Goal: Information Seeking & Learning: Check status

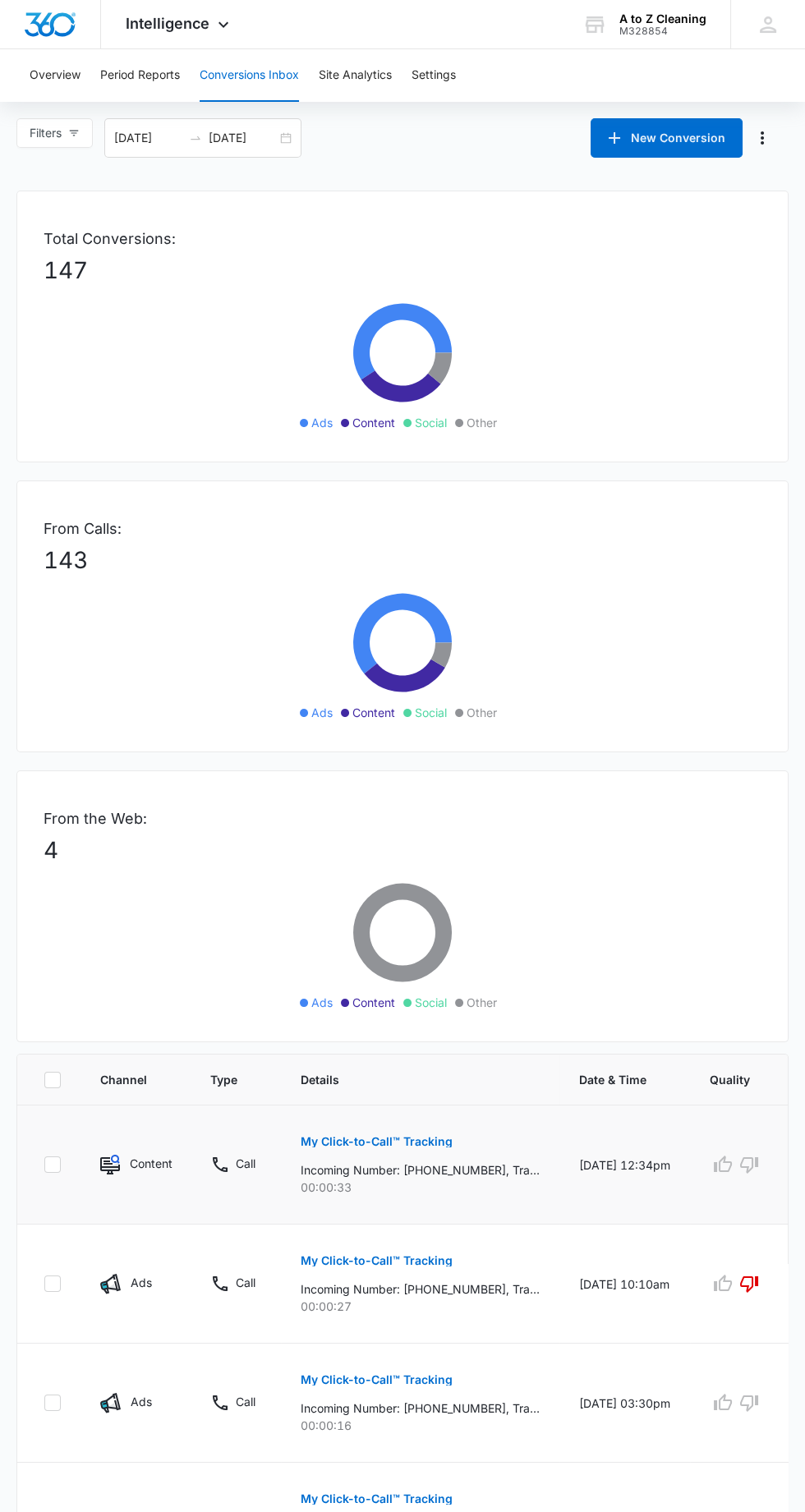
click at [443, 1139] on p "My Click-to-Call™ Tracking" at bounding box center [377, 1141] width 152 height 11
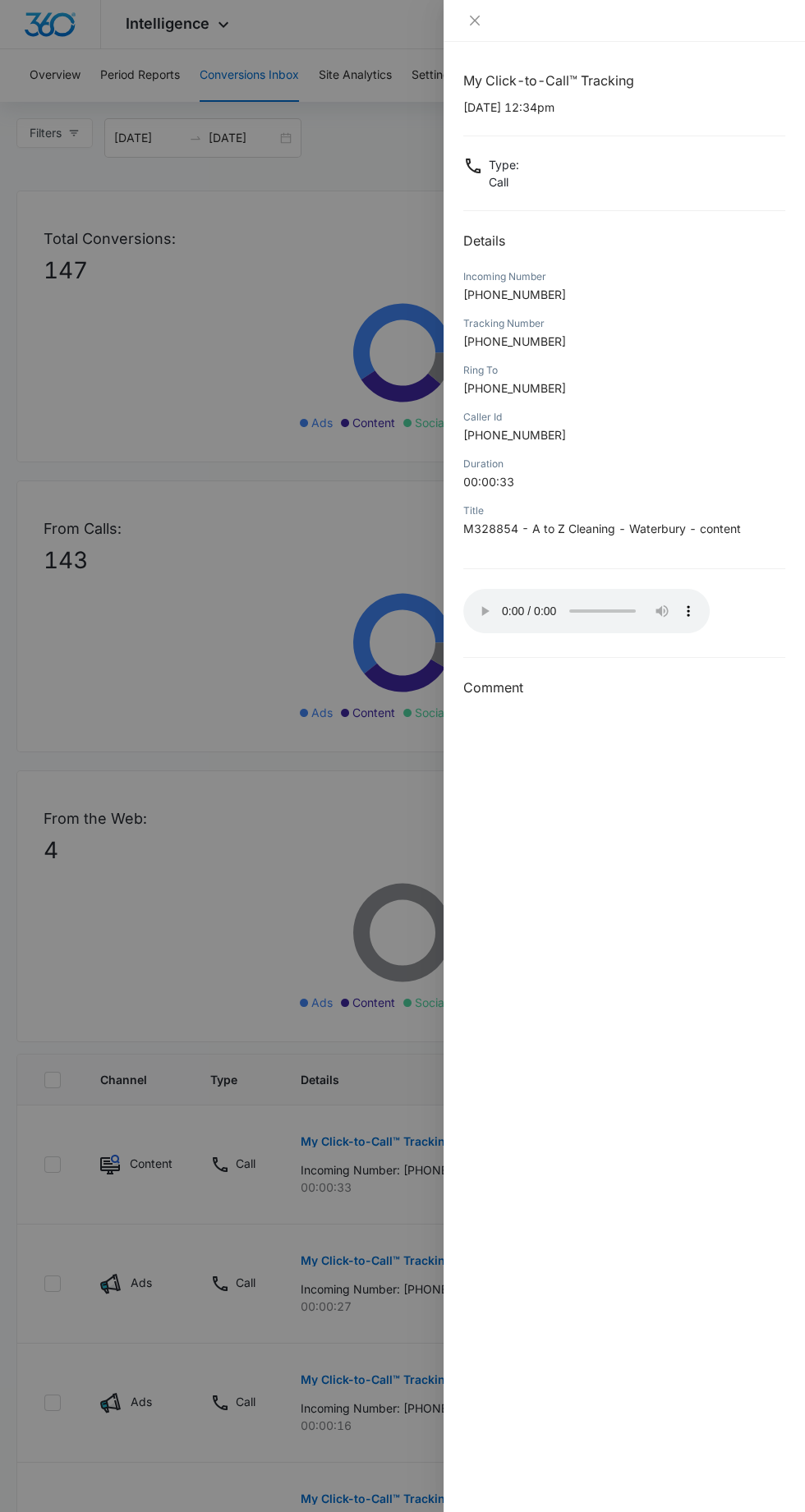
click at [461, 616] on div "My Click-to-Call™ Tracking [DATE] 12:34pm Type : Call Details Incoming Number […" at bounding box center [625, 777] width 362 height 1470
click at [474, 24] on icon "close" at bounding box center [475, 20] width 13 height 13
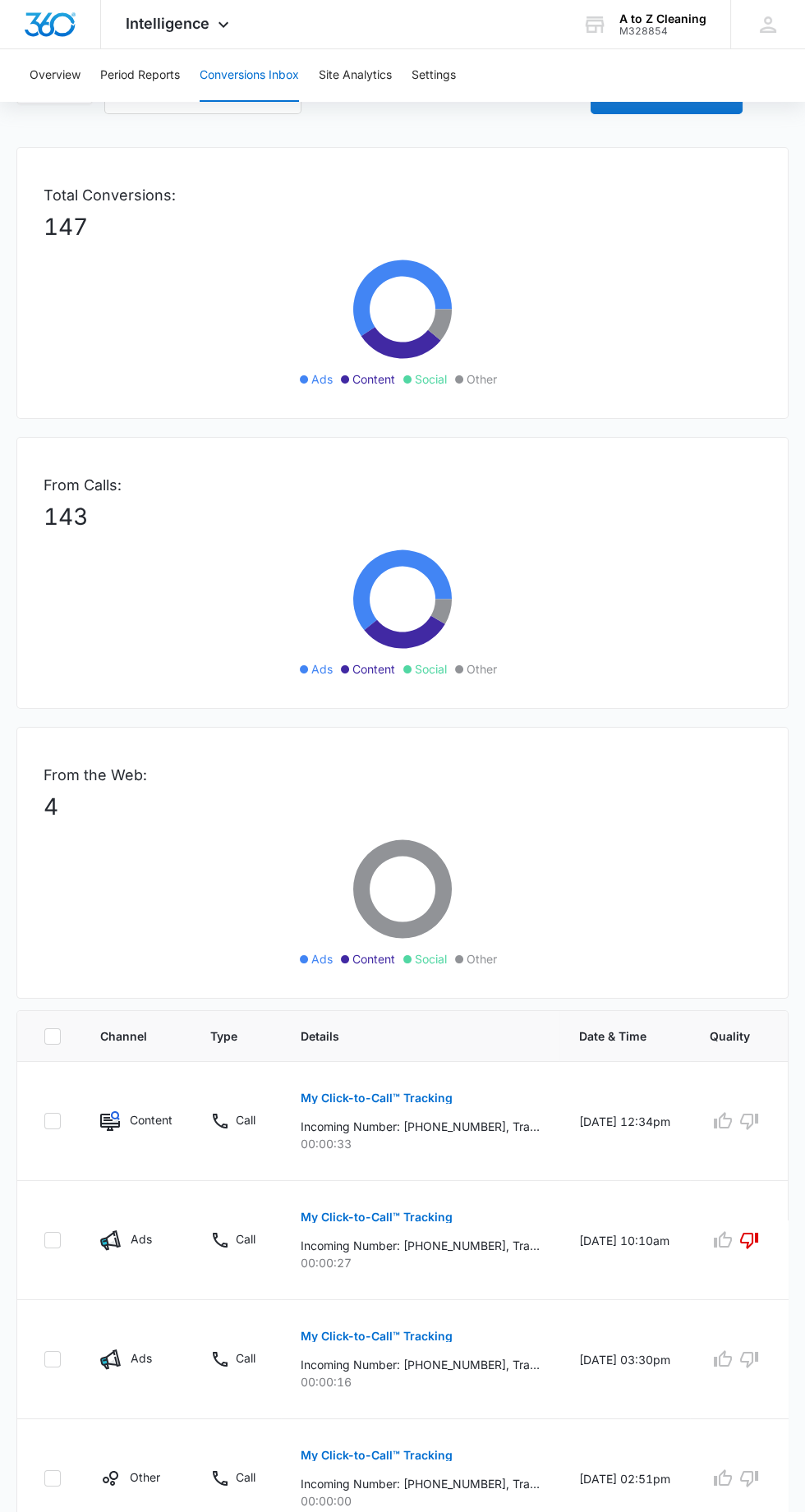
scroll to position [43, 0]
click at [737, 1156] on td at bounding box center [742, 1122] width 103 height 119
click at [745, 1129] on icon "button" at bounding box center [749, 1122] width 20 height 20
click at [740, 1124] on div "Loading Loading" at bounding box center [742, 1122] width 64 height 26
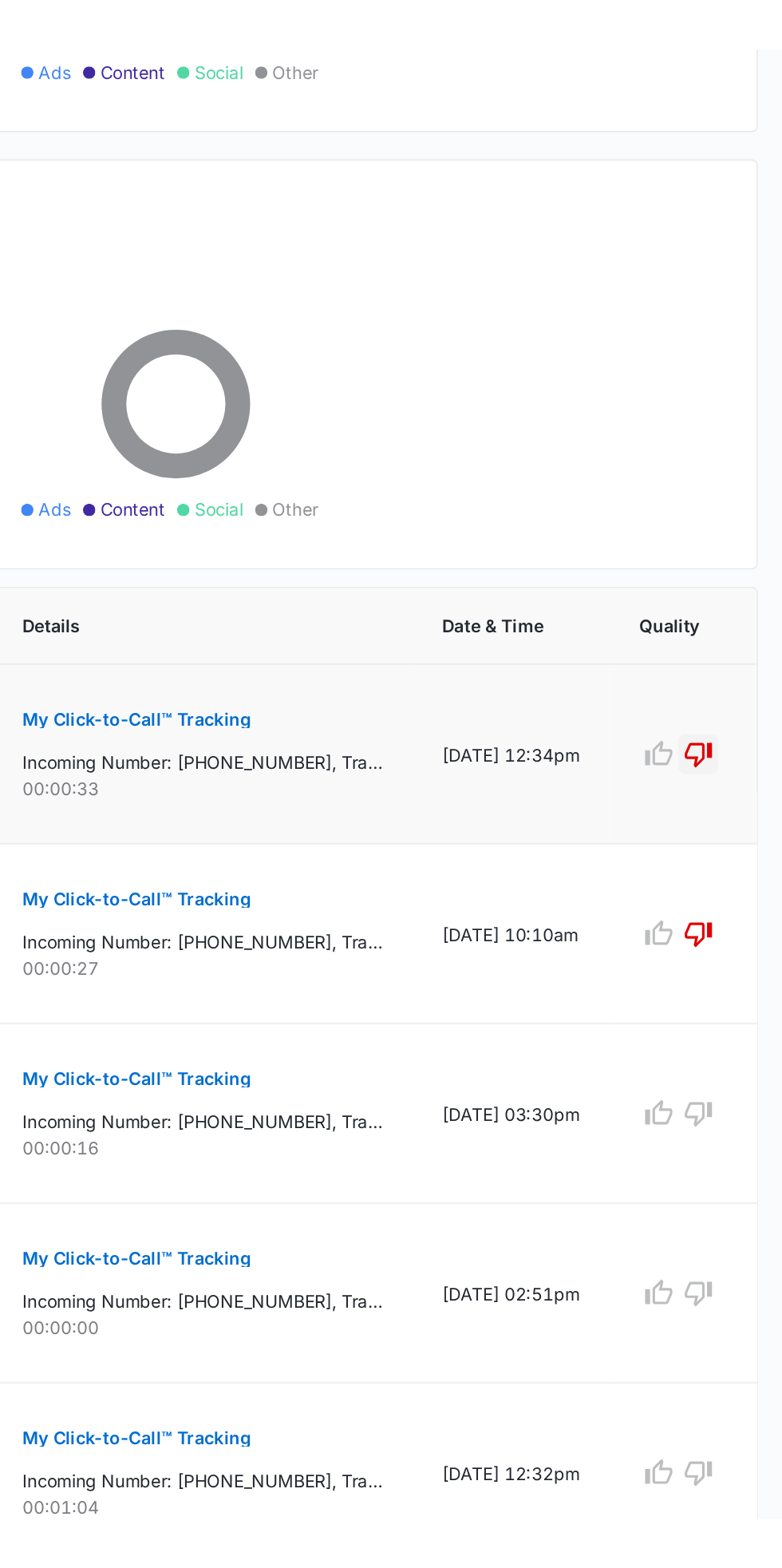
scroll to position [155, 0]
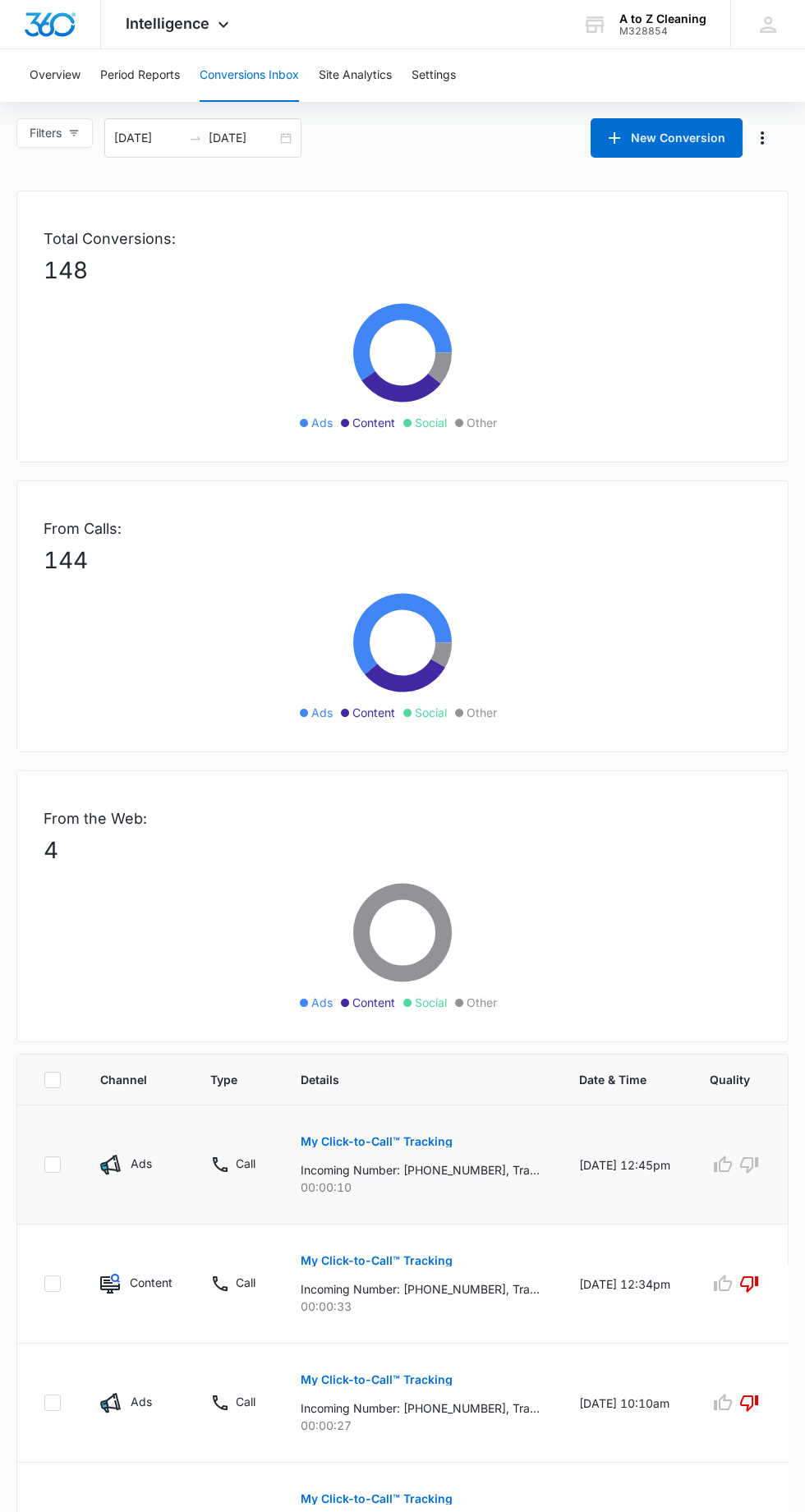
click at [415, 1140] on p "My Click-to-Call™ Tracking" at bounding box center [377, 1141] width 152 height 11
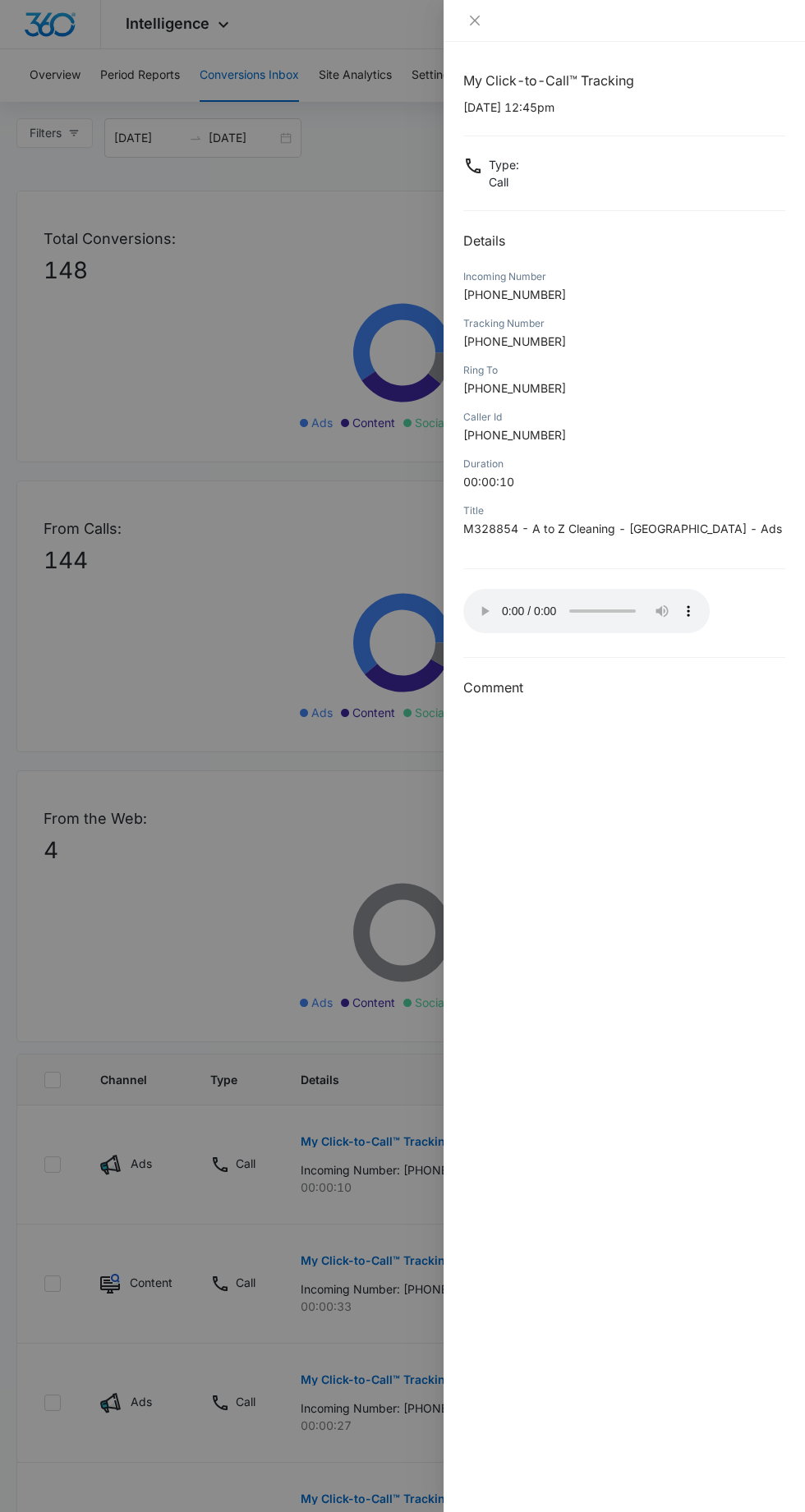
click at [357, 1073] on div at bounding box center [402, 756] width 805 height 1512
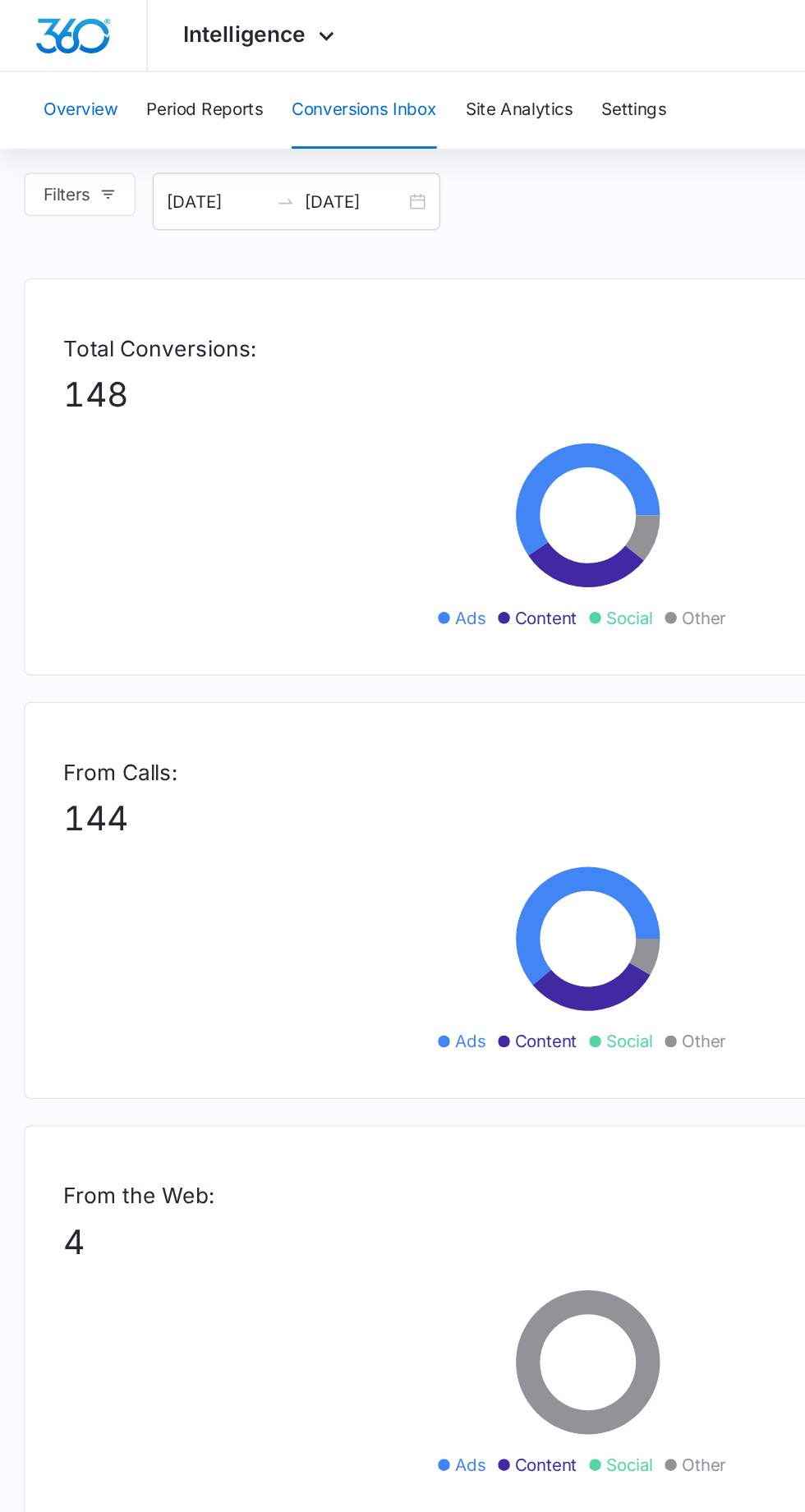
click at [61, 81] on button "Overview" at bounding box center [55, 75] width 51 height 53
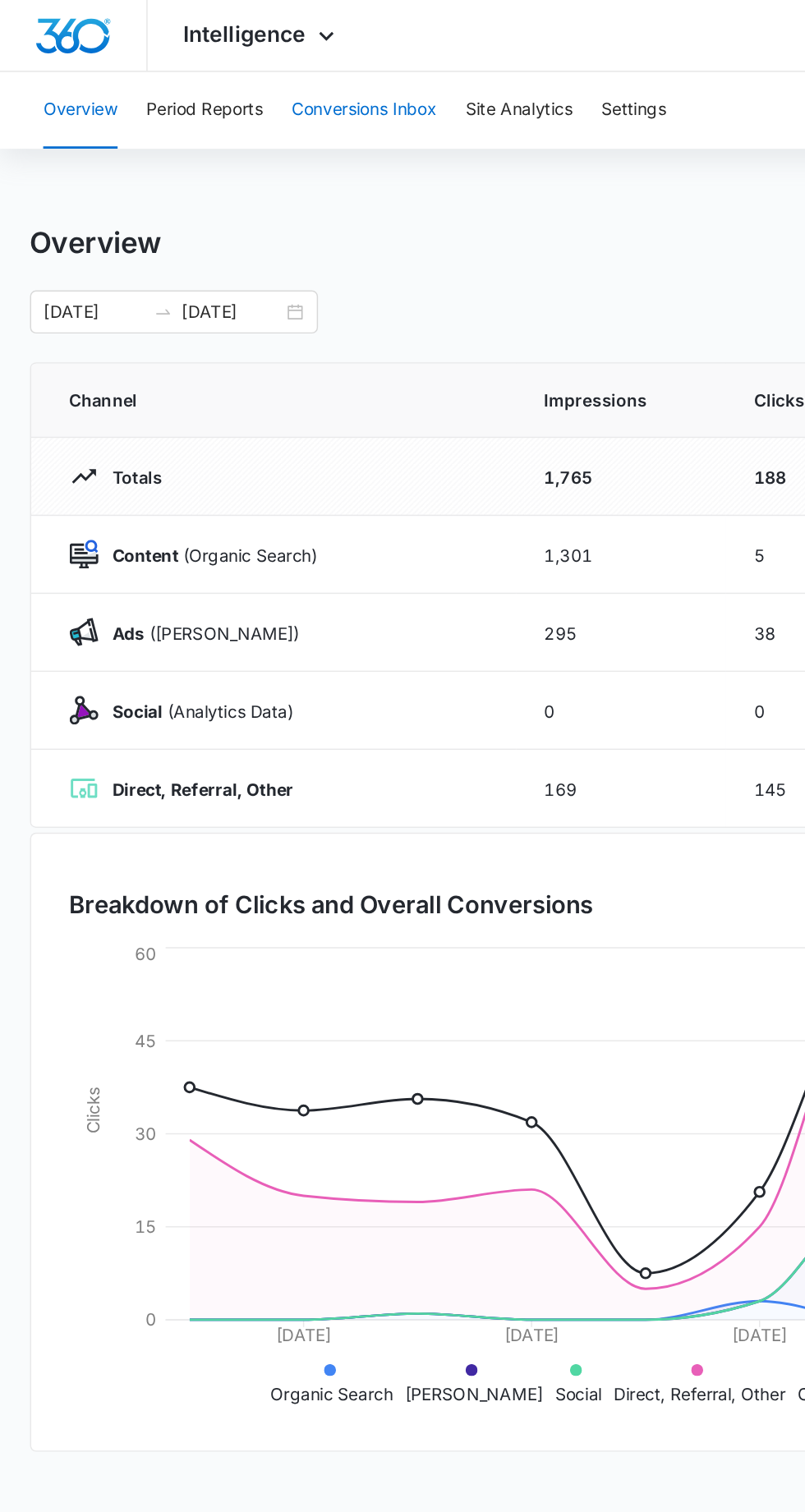
click at [281, 79] on button "Conversions Inbox" at bounding box center [250, 75] width 100 height 53
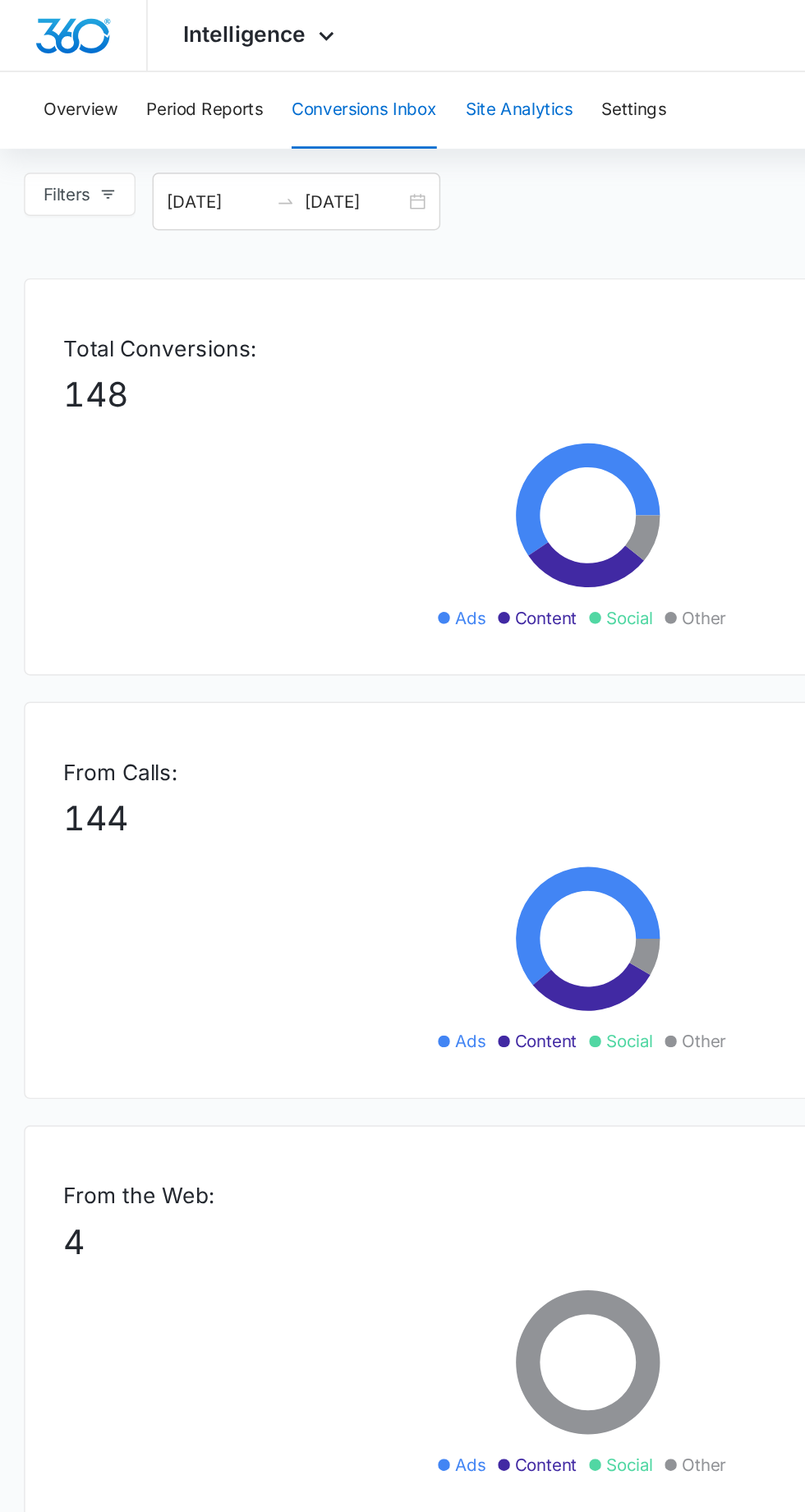
click at [348, 74] on button "Site Analytics" at bounding box center [355, 75] width 73 height 53
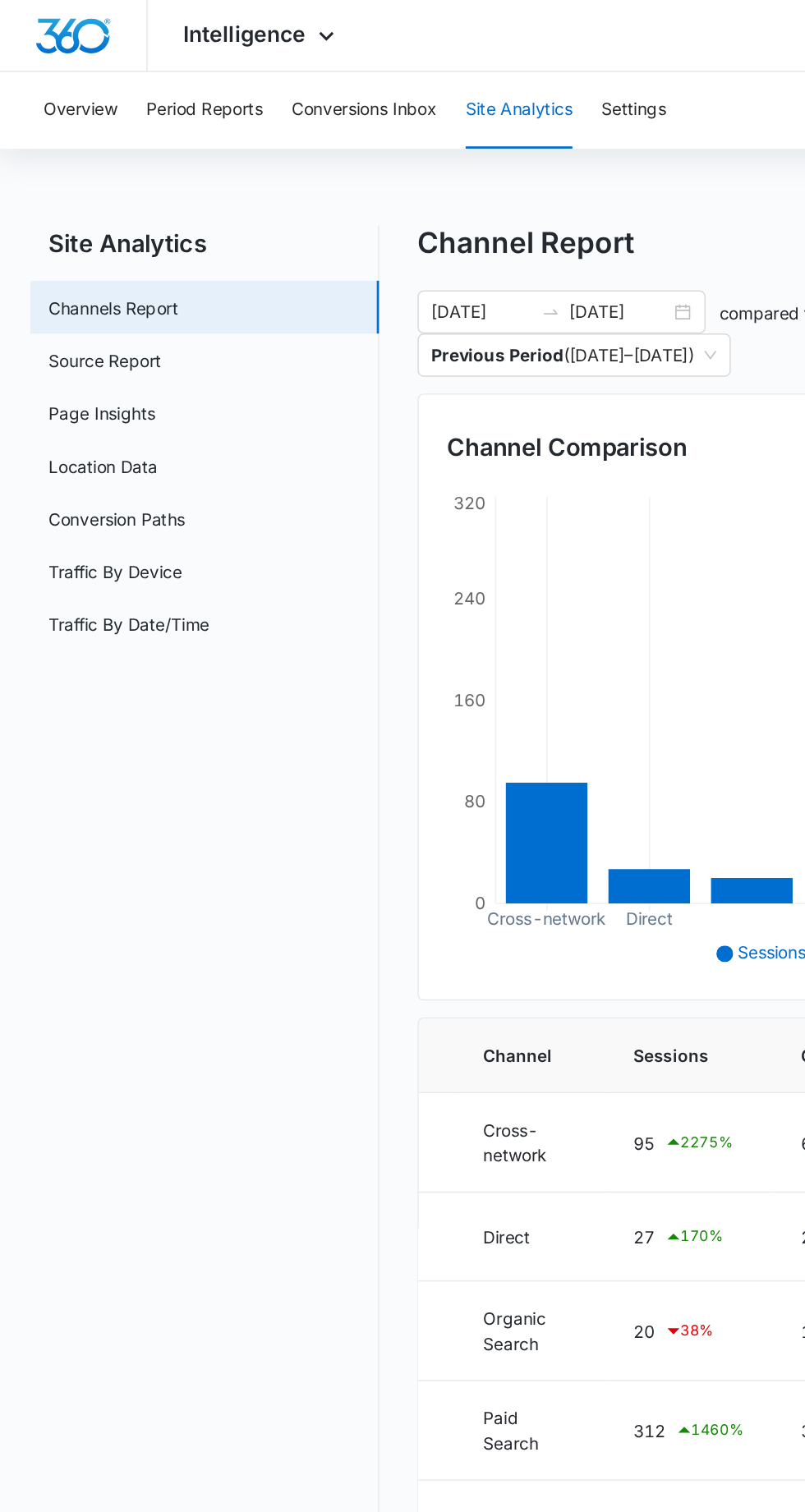
scroll to position [0, 179]
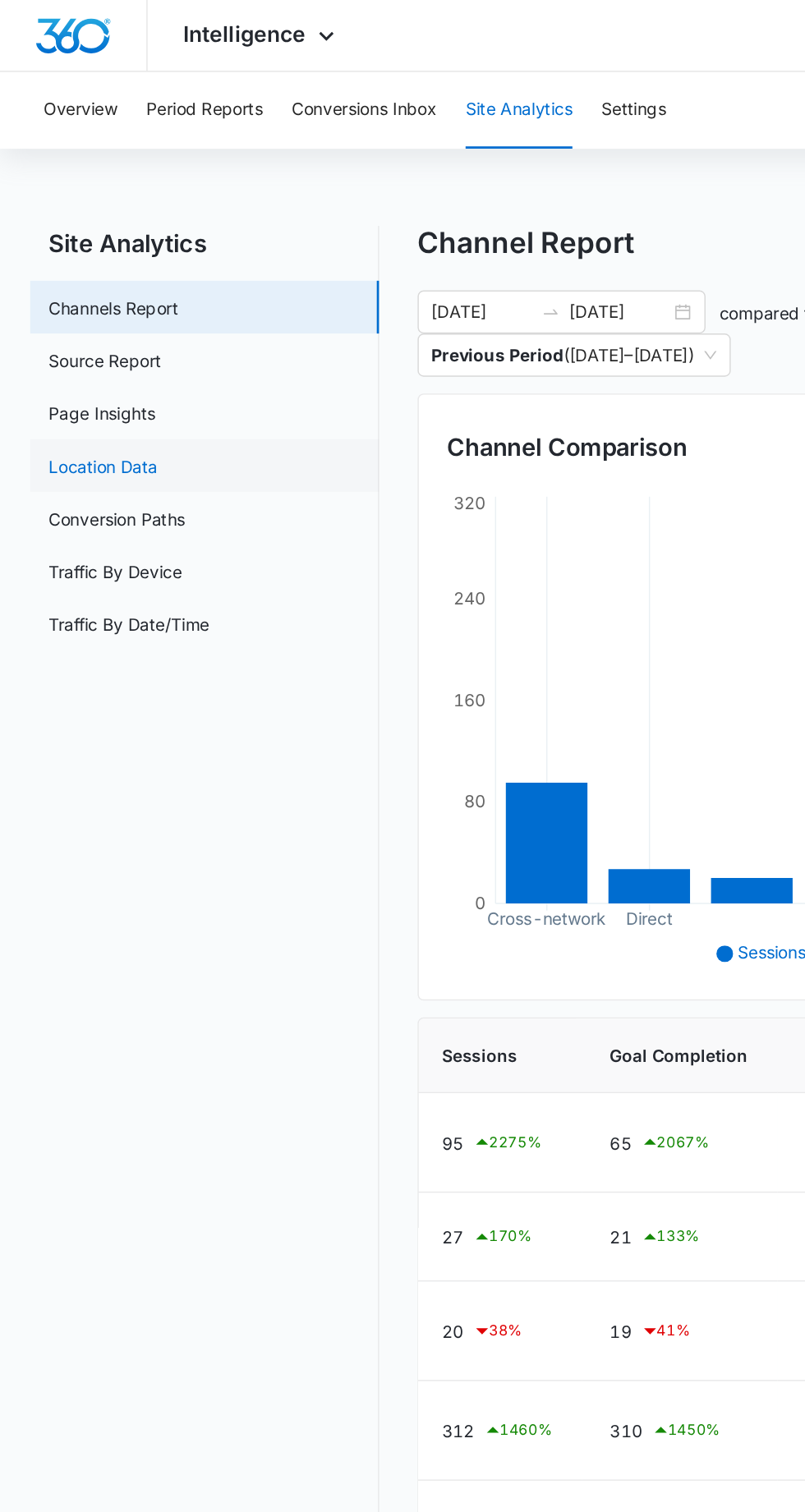
click at [33, 320] on link "Location Data" at bounding box center [70, 320] width 74 height 18
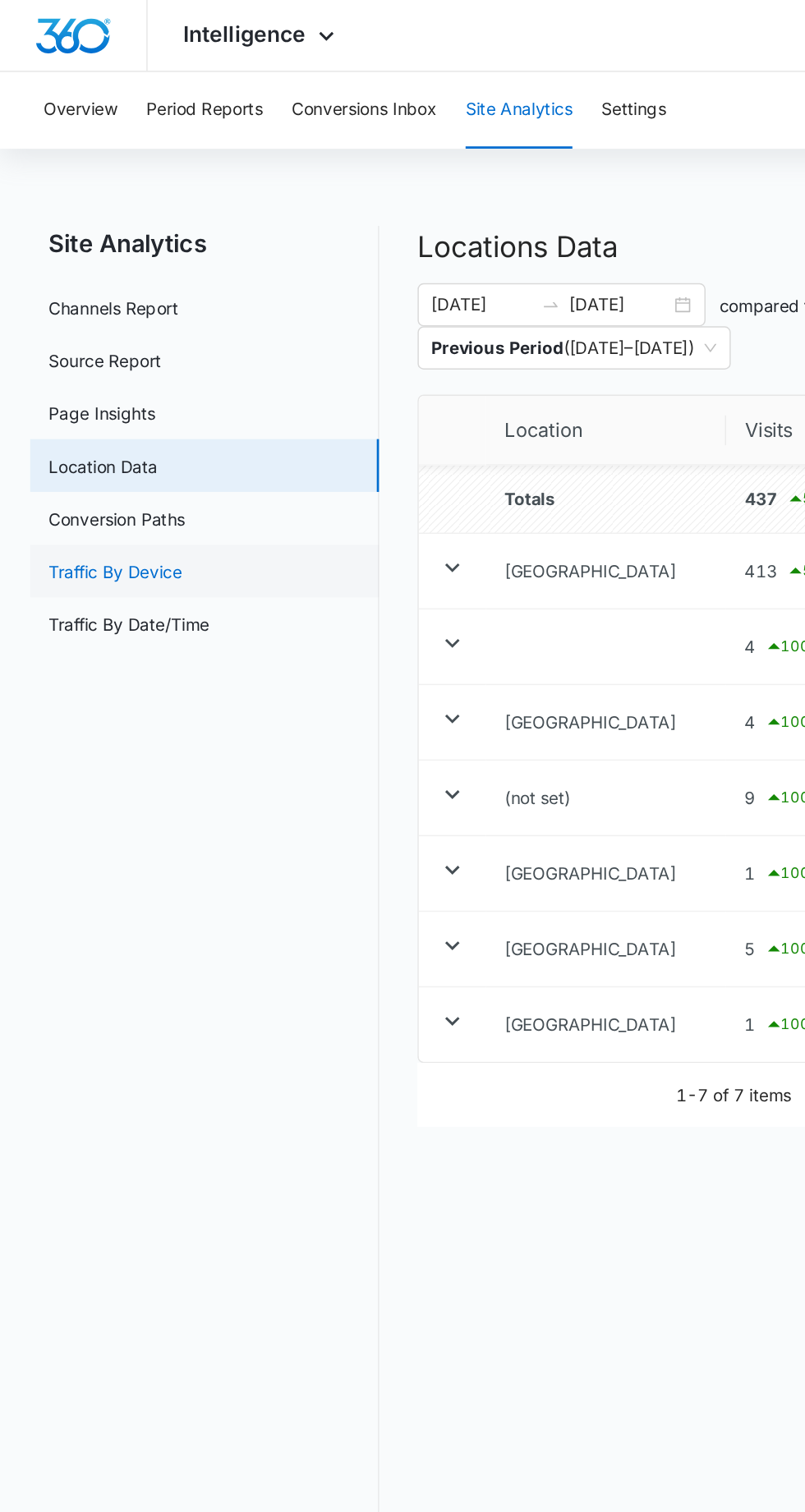
click at [33, 390] on link "Traffic By Device" at bounding box center [79, 391] width 91 height 18
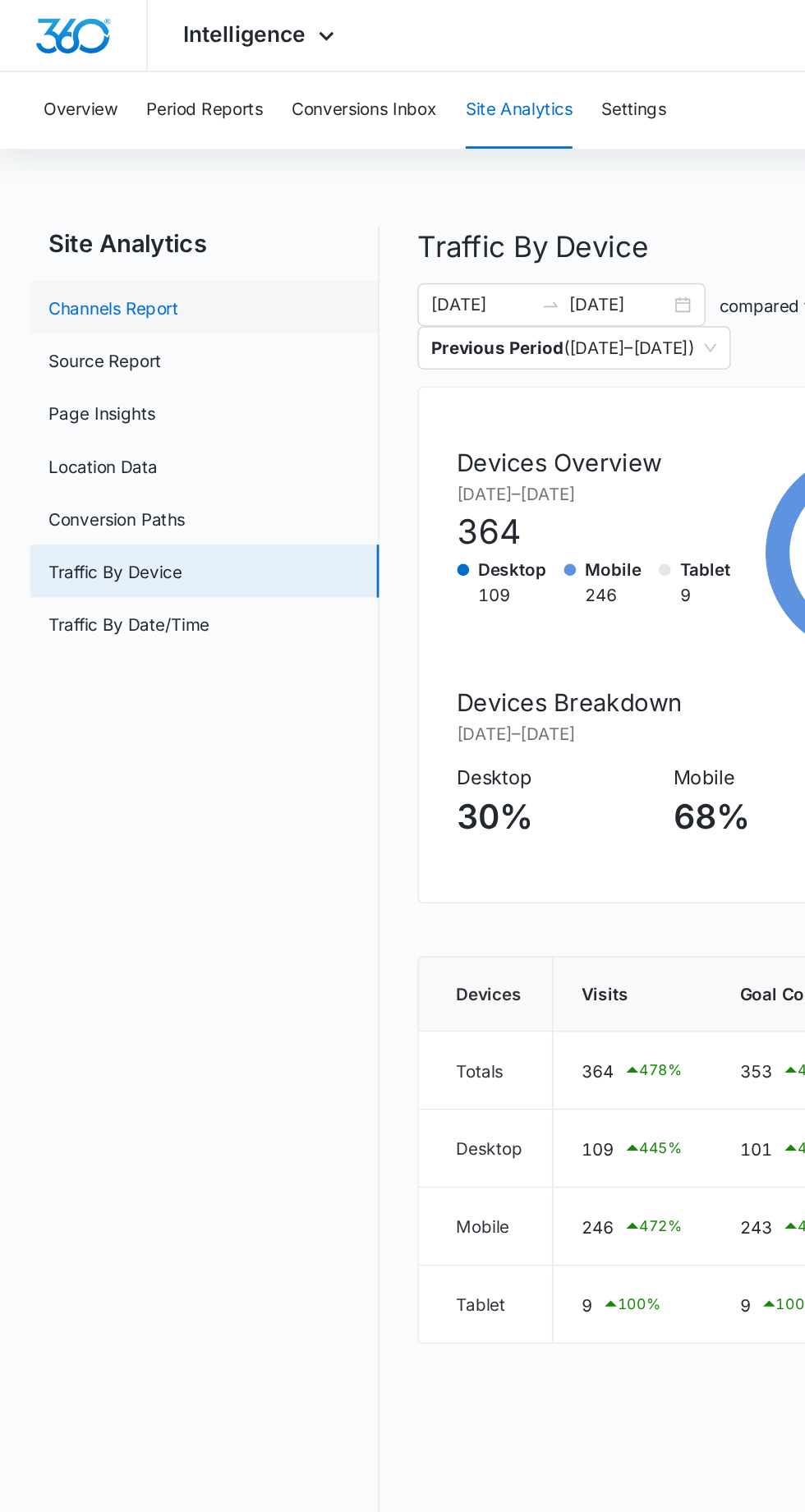
click at [43, 210] on link "Channels Report" at bounding box center [77, 211] width 88 height 18
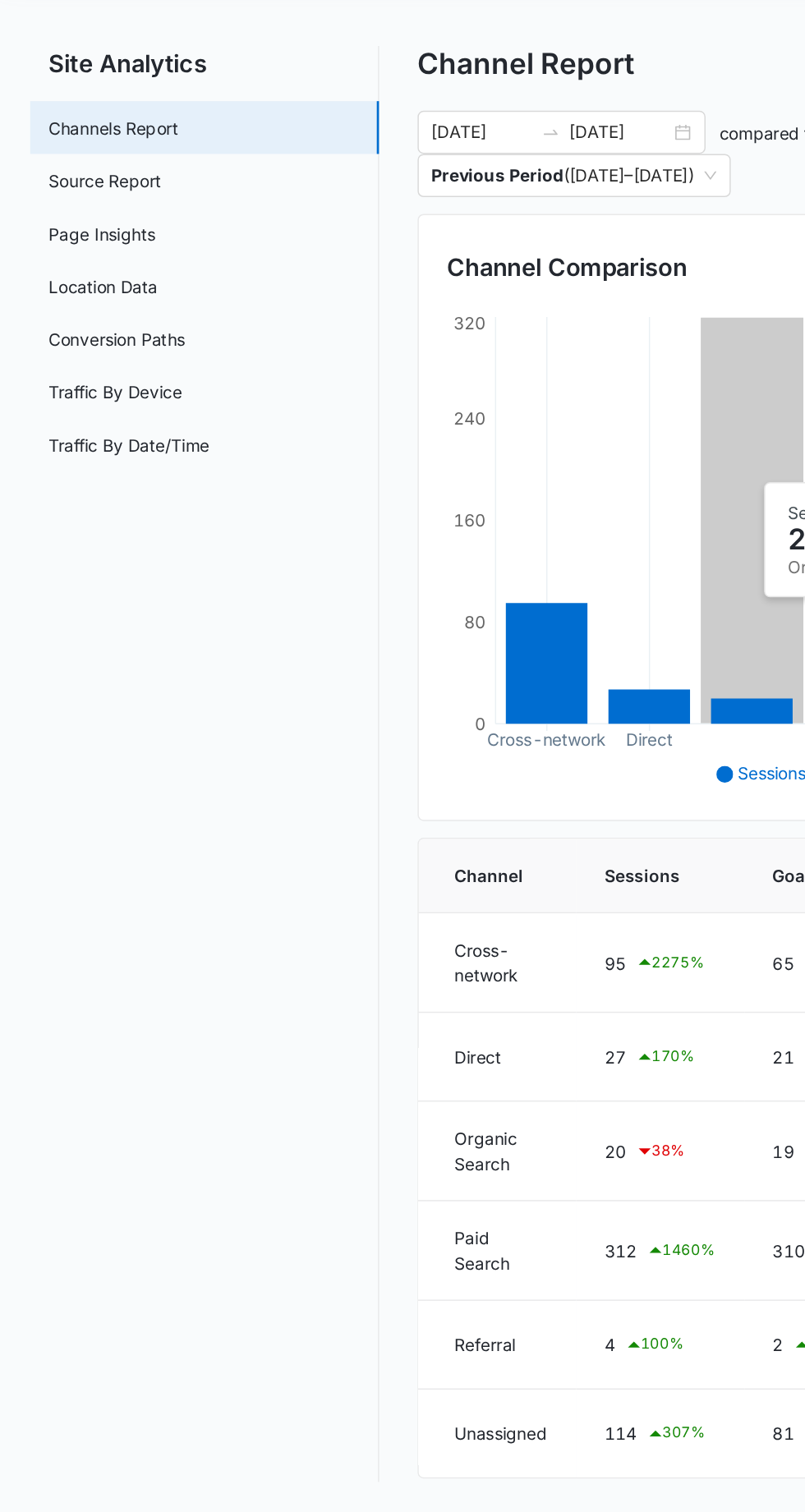
scroll to position [0, 179]
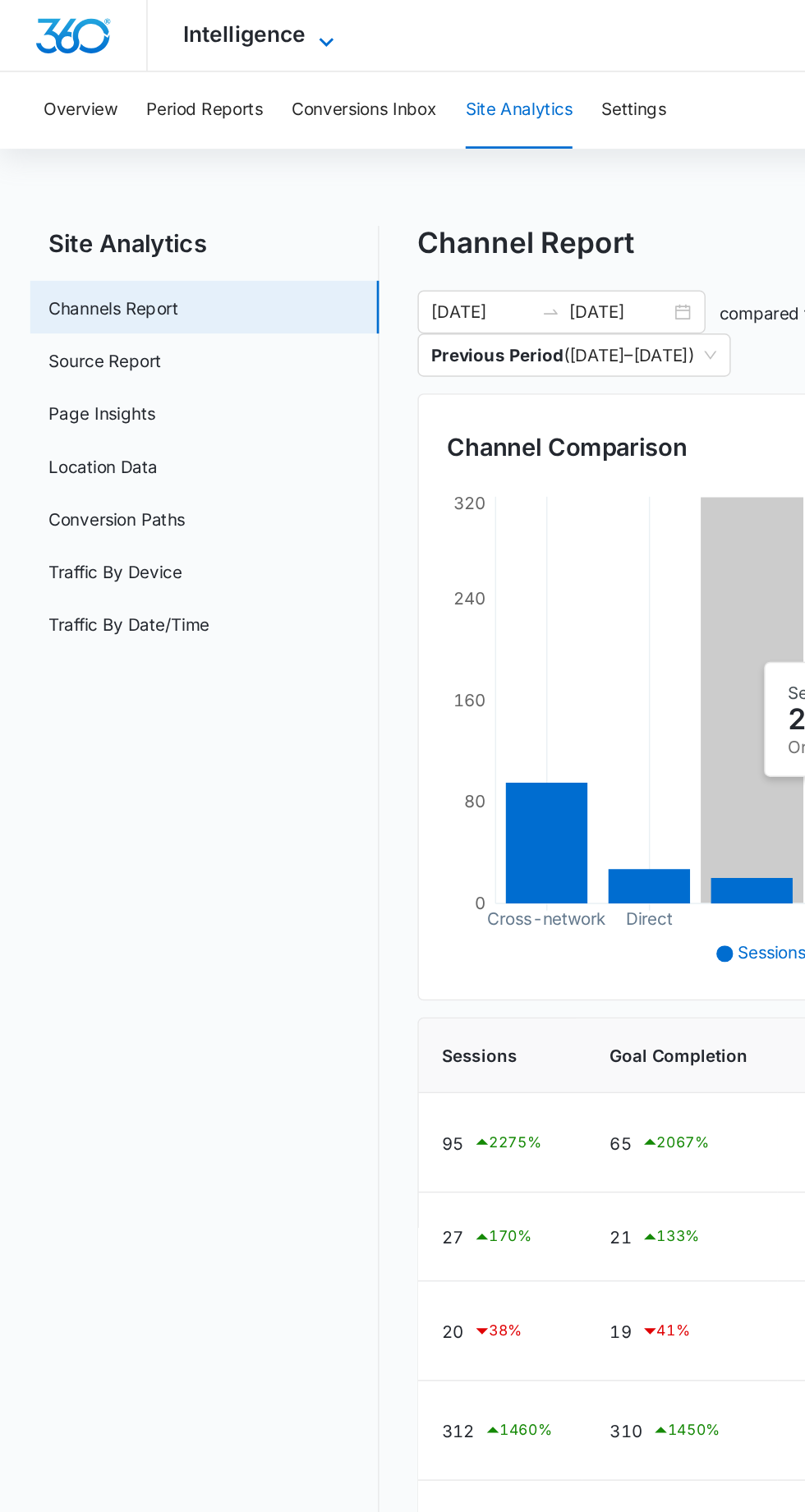
click at [184, 18] on span "Intelligence" at bounding box center [168, 24] width 84 height 18
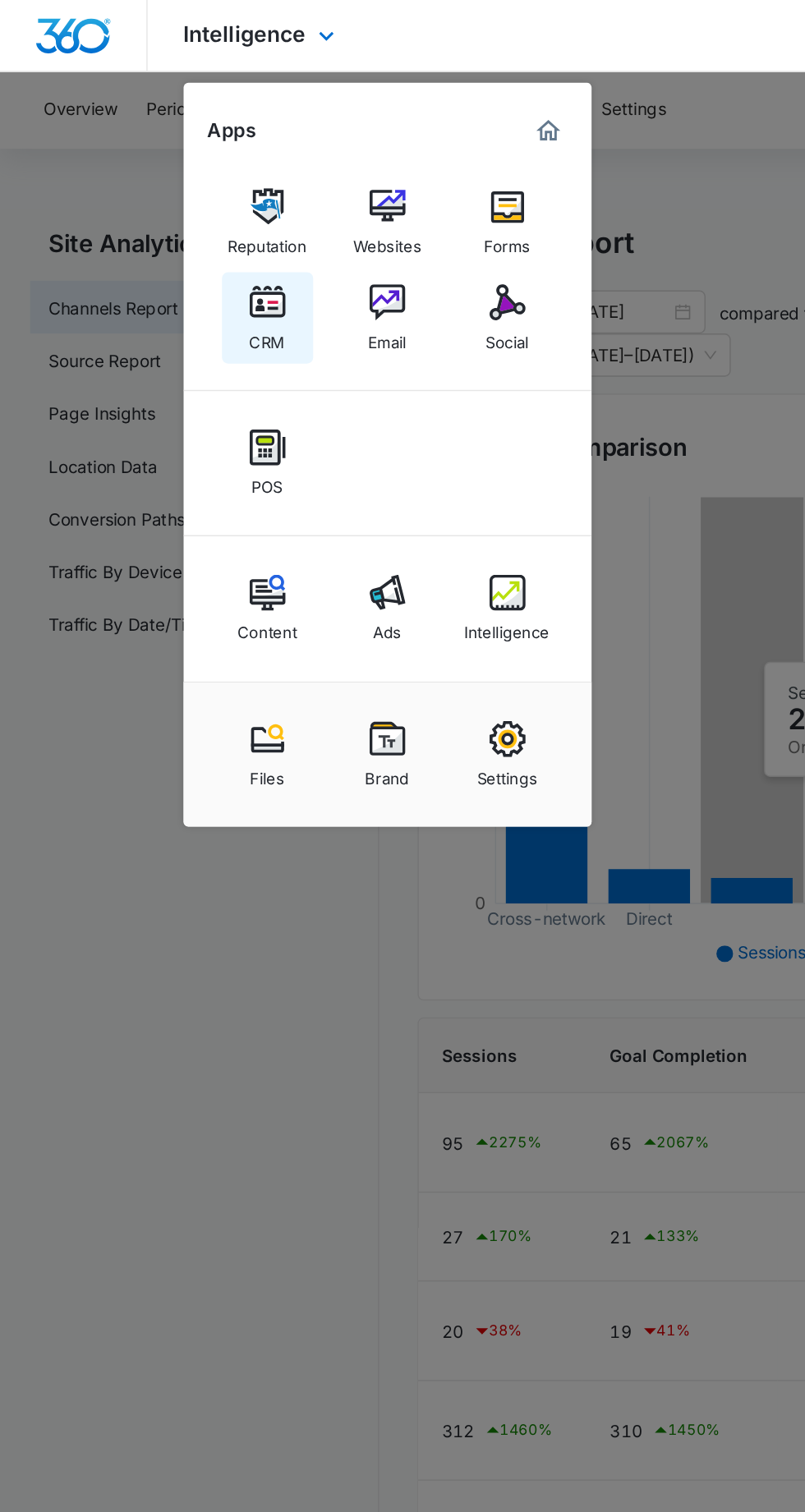
click at [167, 229] on link "CRM" at bounding box center [183, 217] width 62 height 62
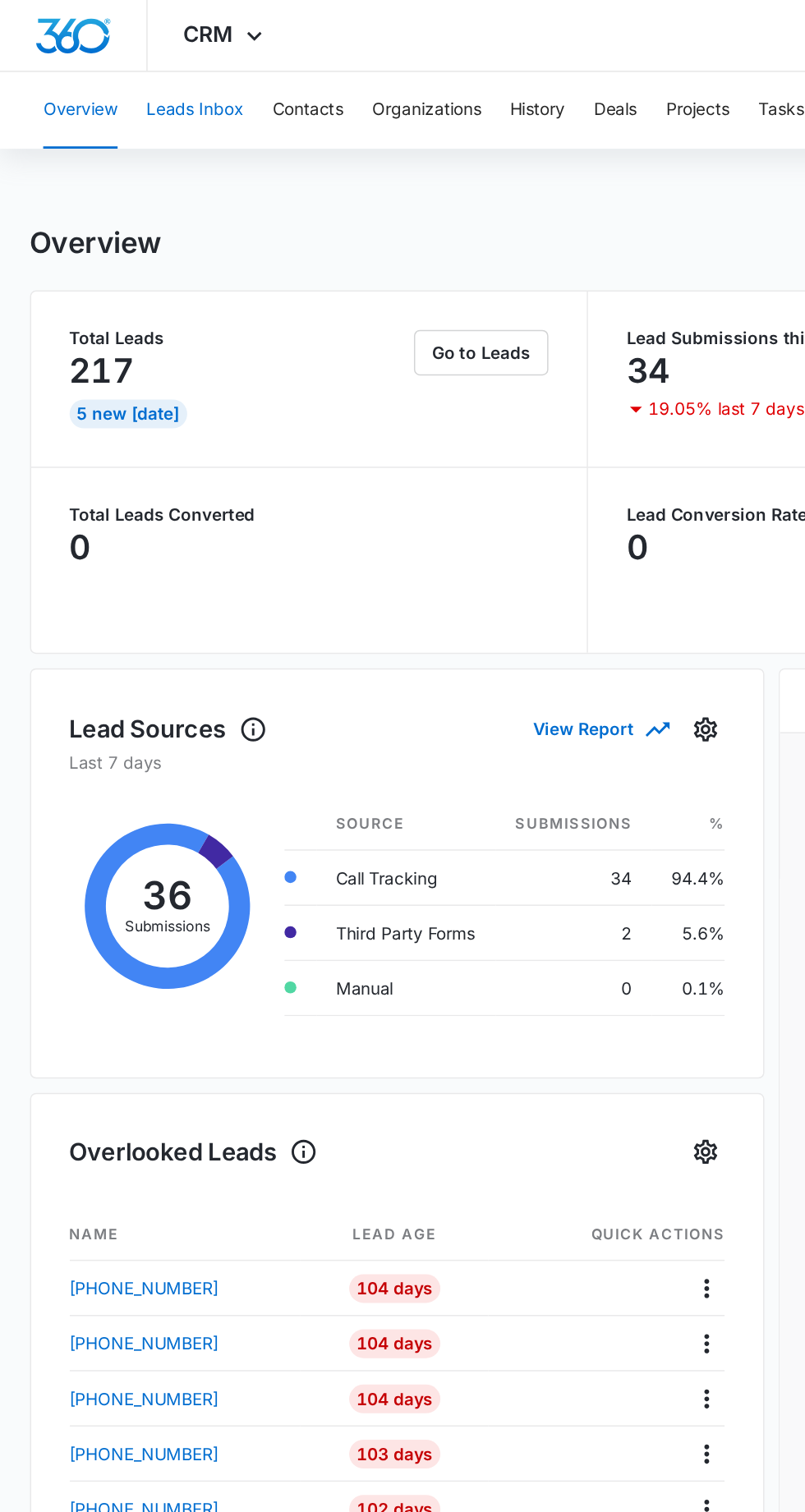
click at [139, 78] on button "Leads Inbox" at bounding box center [133, 75] width 67 height 53
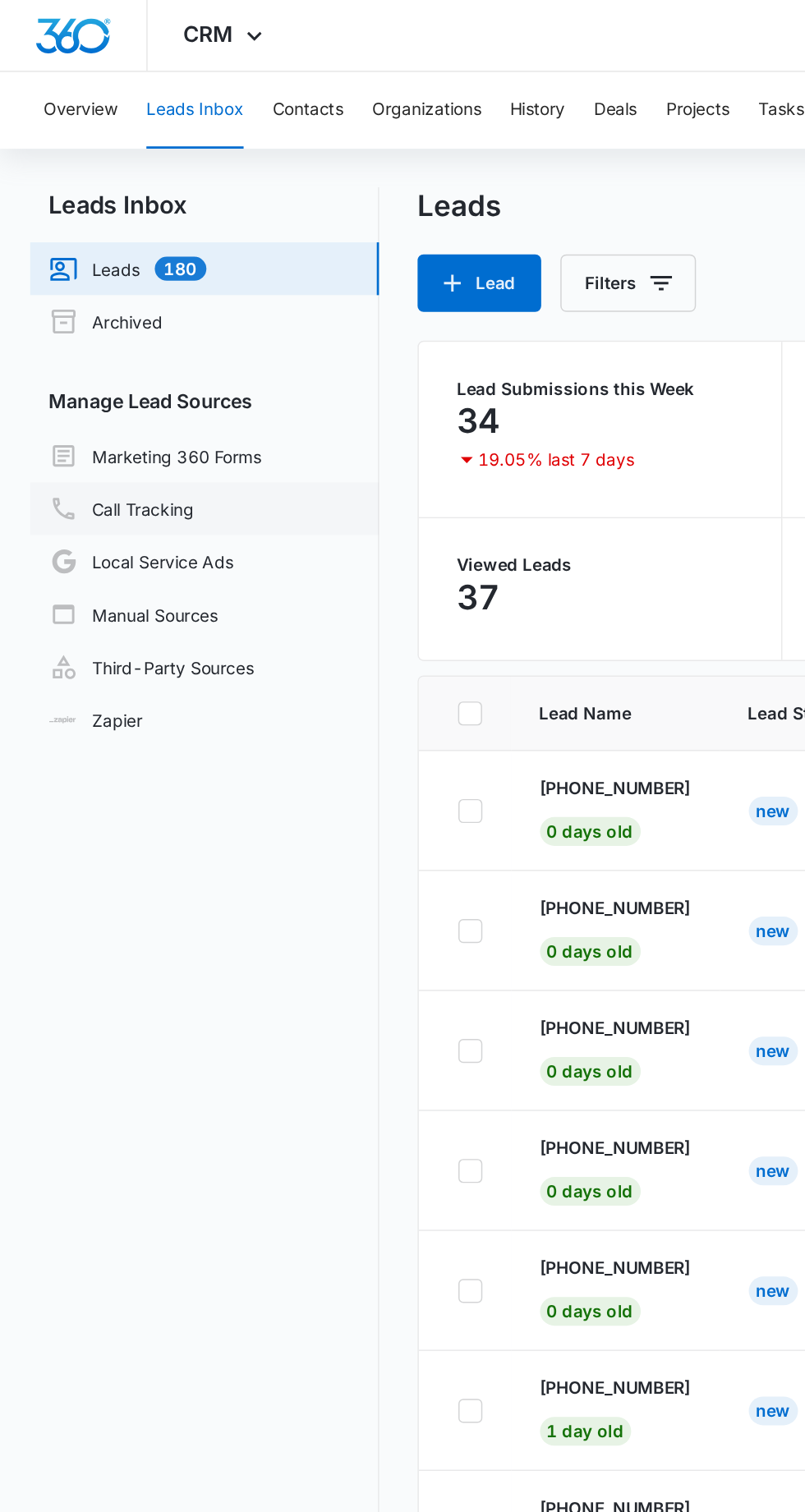
click at [72, 349] on link "Call Tracking" at bounding box center [83, 348] width 100 height 20
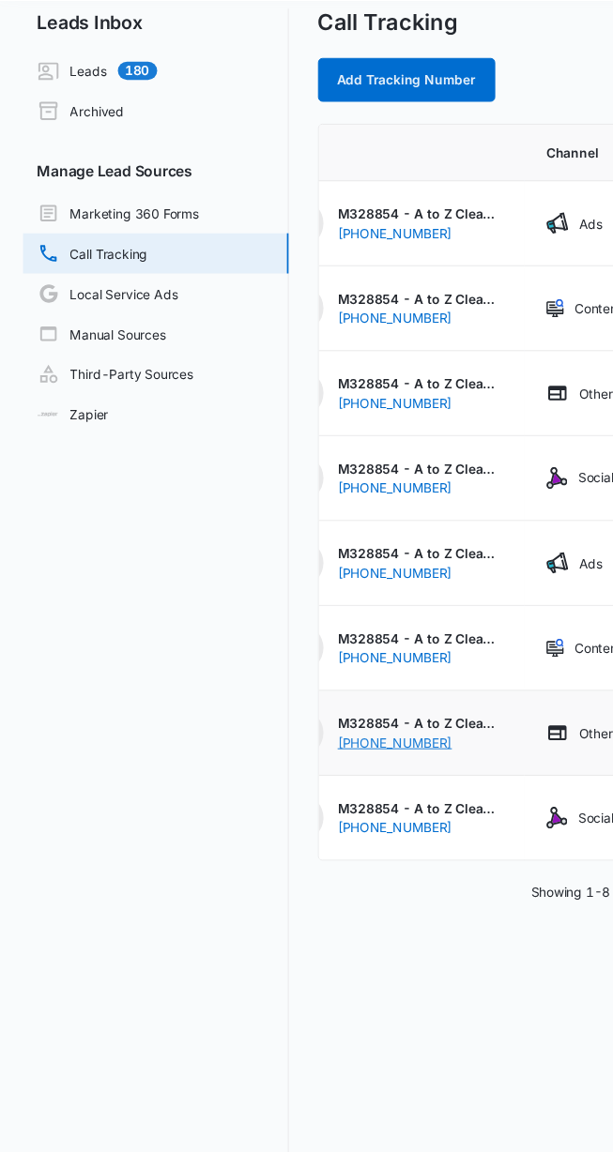
scroll to position [0, 139]
click at [437, 555] on div "(860) 265-8339" at bounding box center [422, 551] width 150 height 20
click at [459, 551] on div "(860) 265-8339" at bounding box center [422, 551] width 150 height 20
